Goal: Task Accomplishment & Management: Manage account settings

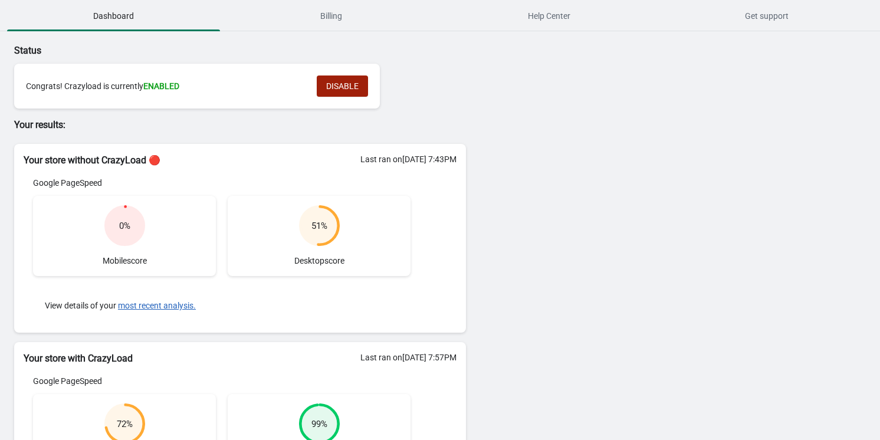
click at [335, 80] on button "DISABLE" at bounding box center [342, 86] width 51 height 21
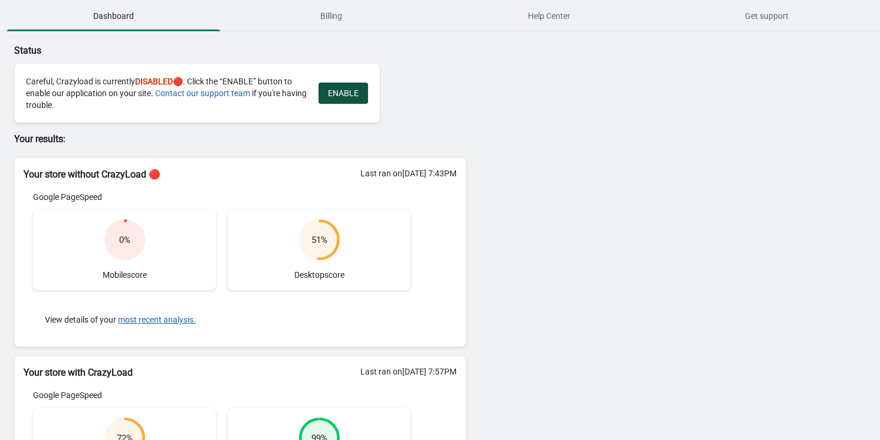
click at [339, 87] on button "ENABLE" at bounding box center [344, 93] width 50 height 21
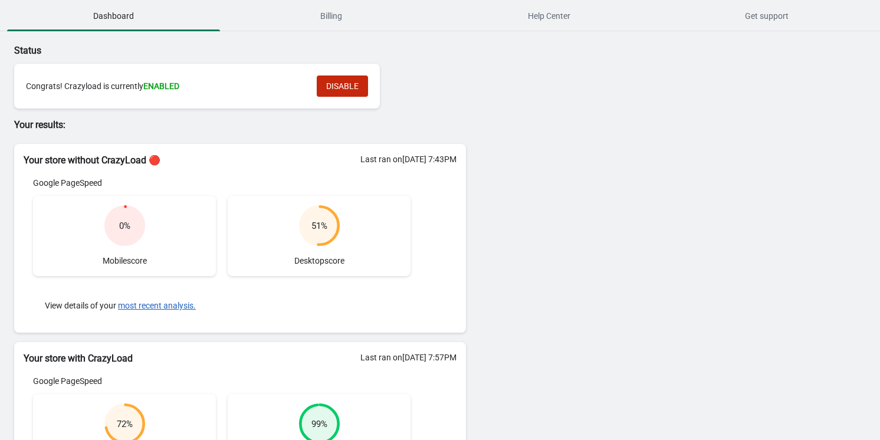
click at [300, 215] on icon at bounding box center [319, 225] width 41 height 41
click at [27, 220] on div "Google PageSpeed 0 % Mobile score 51 % Desktop score View details of your most …" at bounding box center [222, 250] width 397 height 146
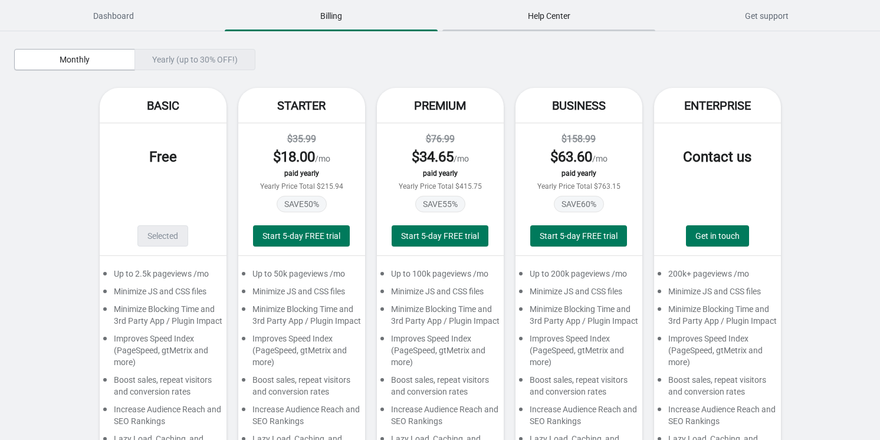
click at [523, 23] on span "Help Center" at bounding box center [549, 15] width 213 height 21
click at [130, 3] on button "Dashboard" at bounding box center [114, 16] width 218 height 31
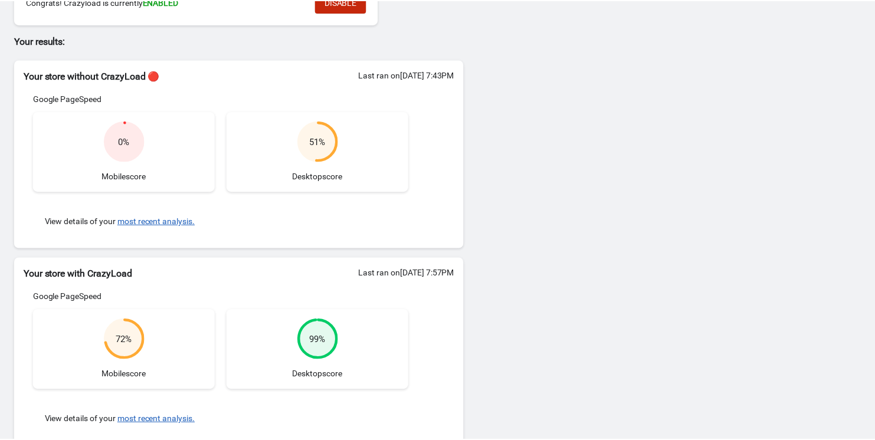
scroll to position [189, 0]
